Goal: Information Seeking & Learning: Learn about a topic

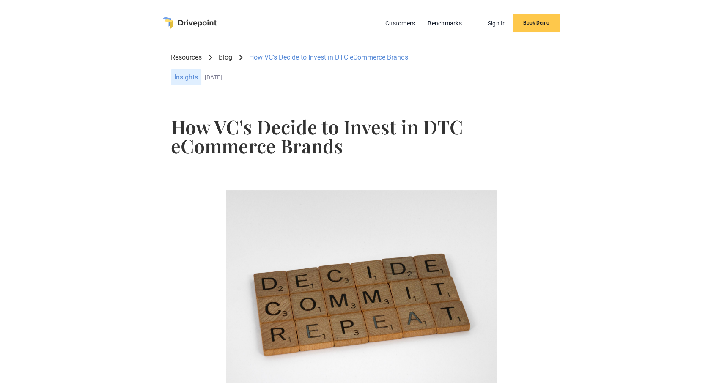
click at [298, 117] on h1 "How VC's Decide to Invest in DTC eCommerce Brands" at bounding box center [361, 136] width 380 height 38
click at [298, 123] on h1 "How VC's Decide to Invest in DTC eCommerce Brands" at bounding box center [361, 136] width 380 height 38
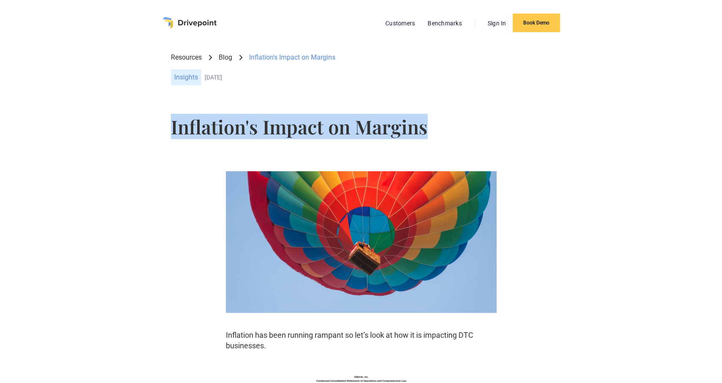
drag, startPoint x: 457, startPoint y: 130, endPoint x: 122, endPoint y: 140, distance: 335.5
click at [122, 140] on div "Inflation's Impact on Margins" at bounding box center [361, 132] width 668 height 44
copy h1 "Inflation's Impact on Margins"
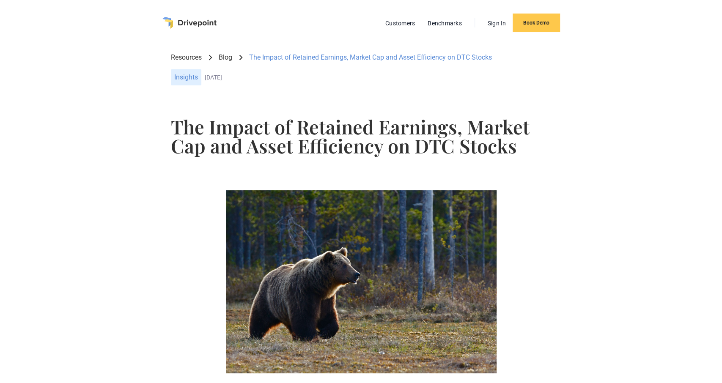
click at [373, 153] on h1 "The Impact of Retained Earnings, Market Cap and Asset Efficiency on DTC Stocks" at bounding box center [361, 136] width 380 height 38
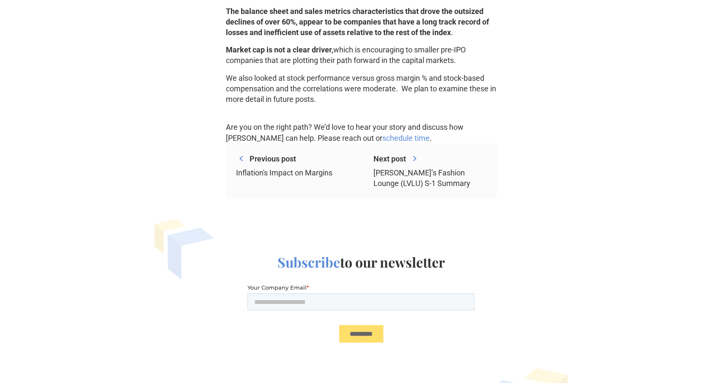
scroll to position [2243, 0]
